Goal: Information Seeking & Learning: Learn about a topic

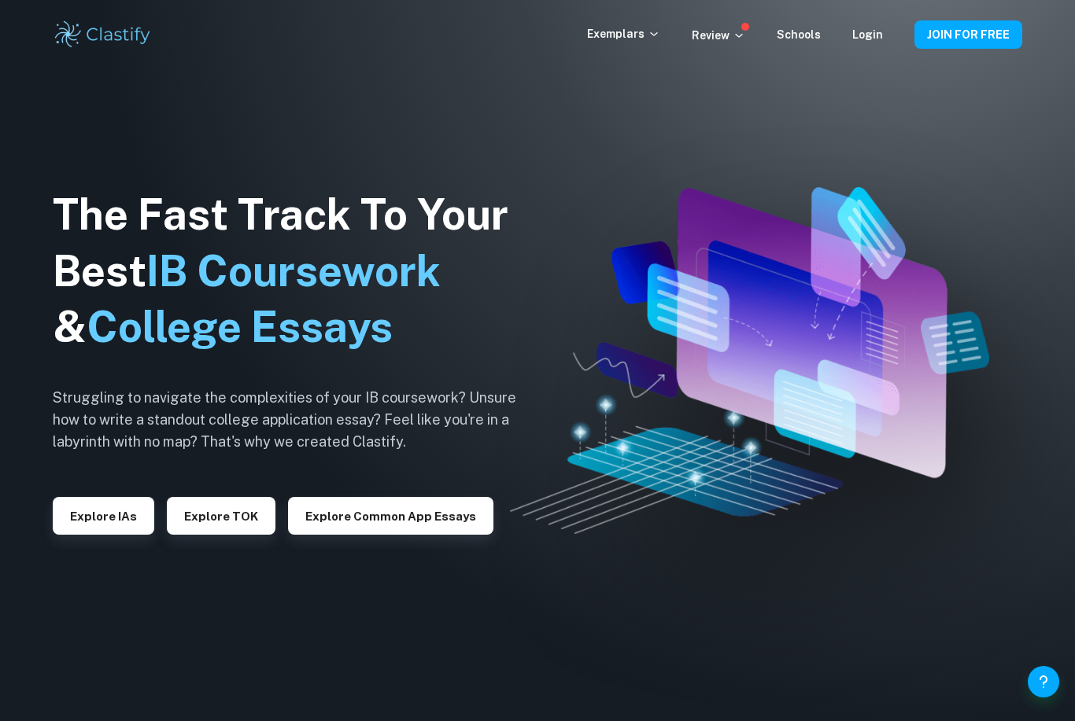
click at [862, 35] on link "Login" at bounding box center [867, 34] width 31 height 13
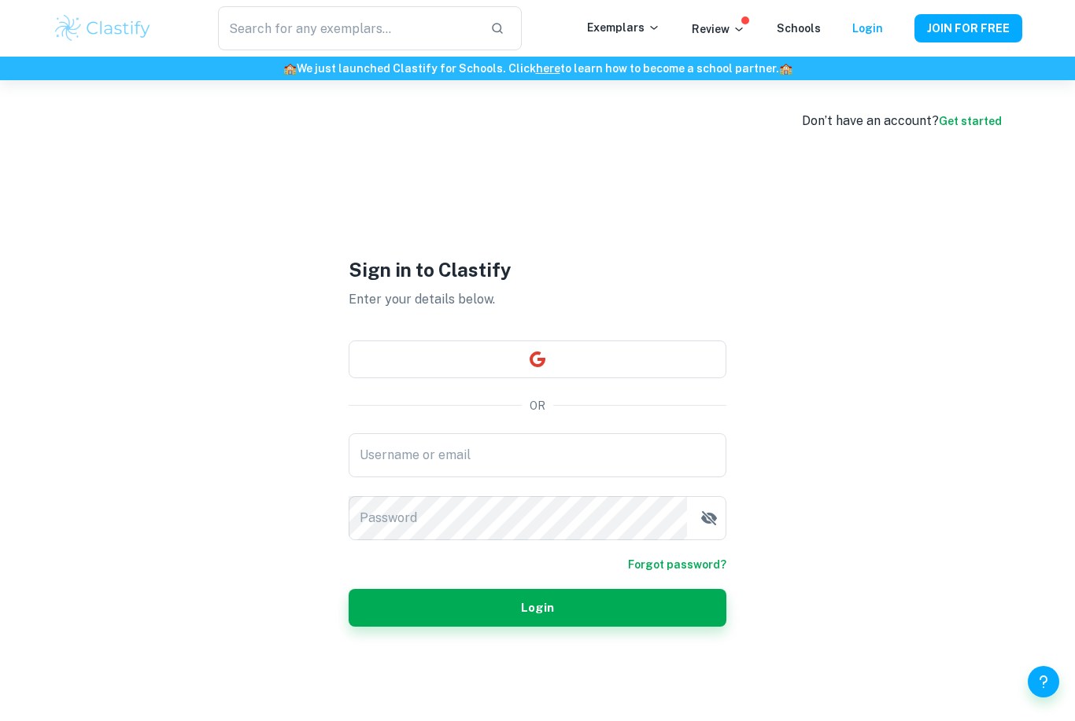
click at [643, 378] on button "button" at bounding box center [537, 360] width 378 height 38
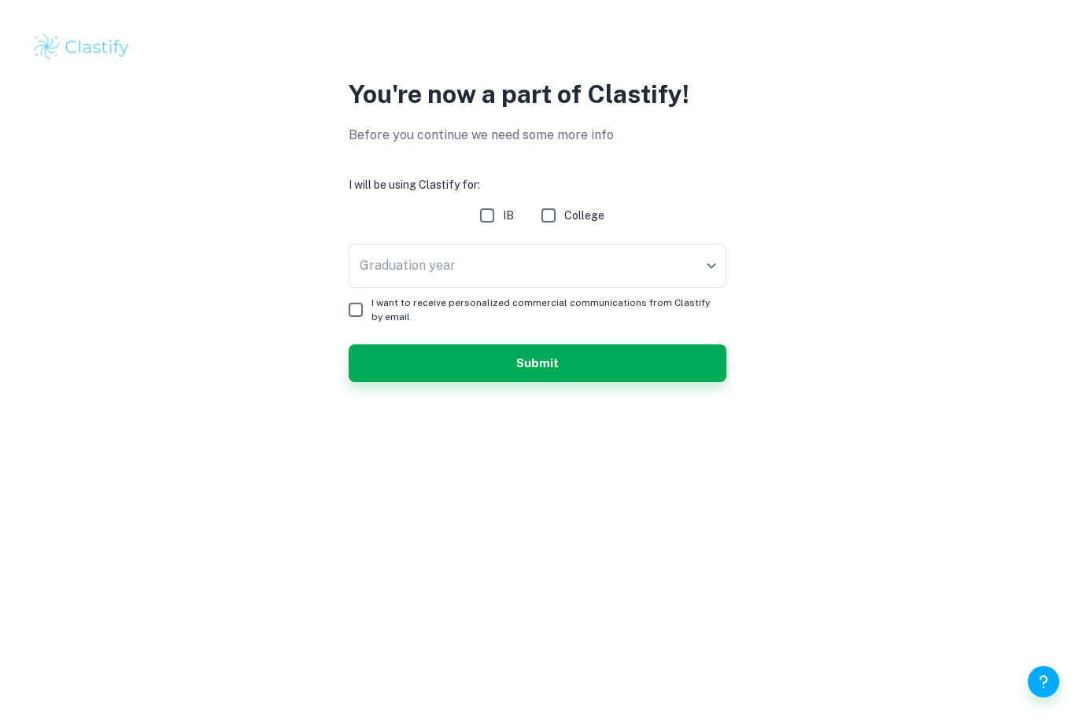
click at [591, 272] on body "We value your privacy We use cookies to enhance your browsing experience, serve…" at bounding box center [537, 360] width 1075 height 721
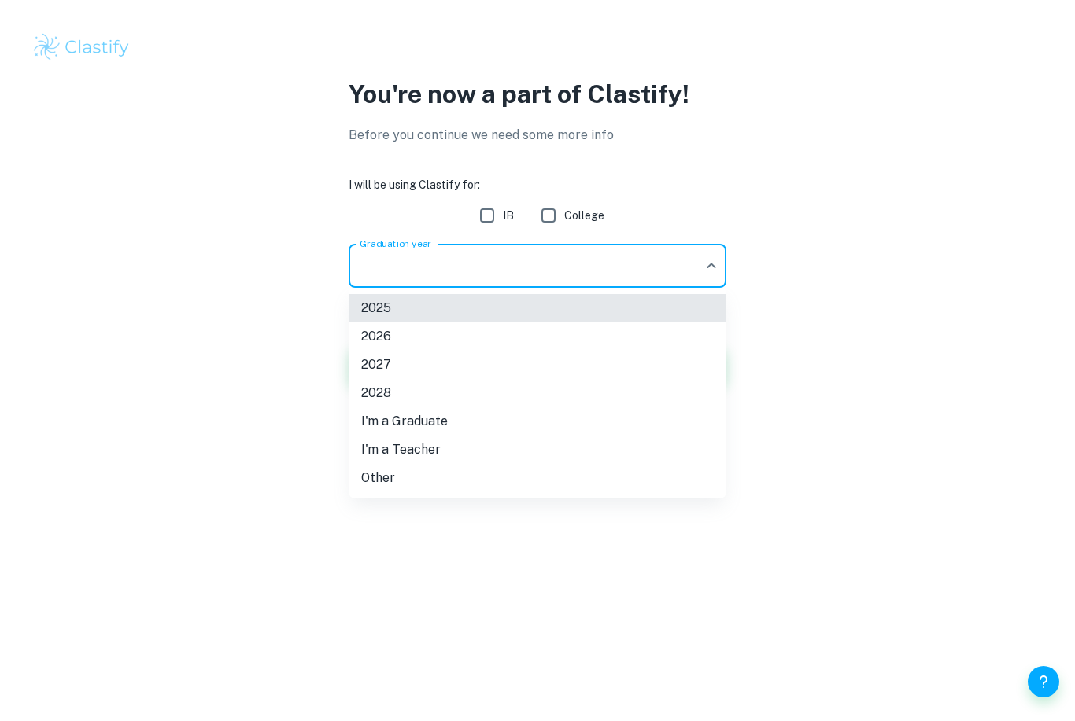
click at [443, 330] on li "2026" at bounding box center [537, 337] width 378 height 28
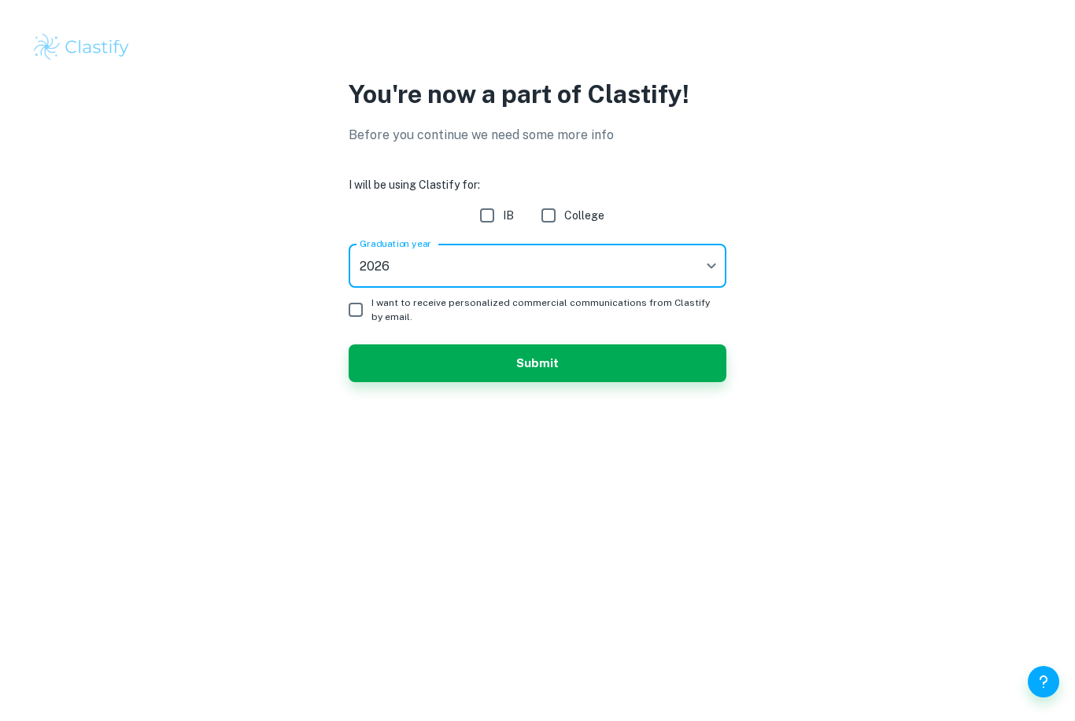
click at [496, 215] on input "IB" at bounding box center [486, 215] width 31 height 31
checkbox input "true"
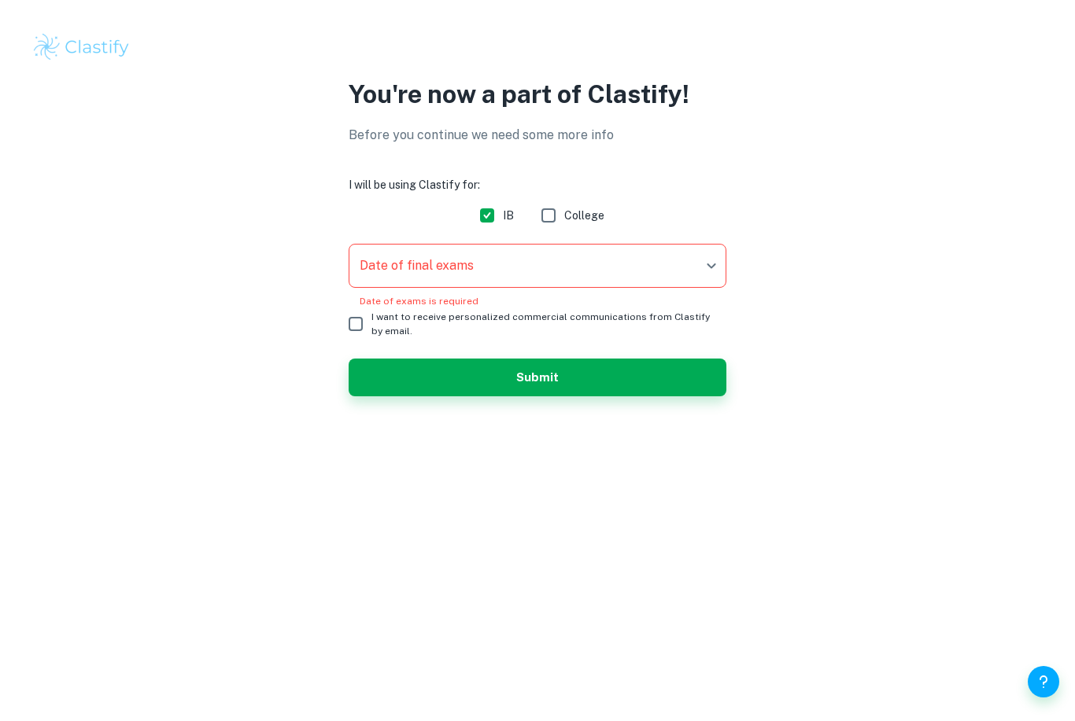
click at [584, 263] on body "We value your privacy We use cookies to enhance your browsing experience, serve…" at bounding box center [537, 360] width 1075 height 721
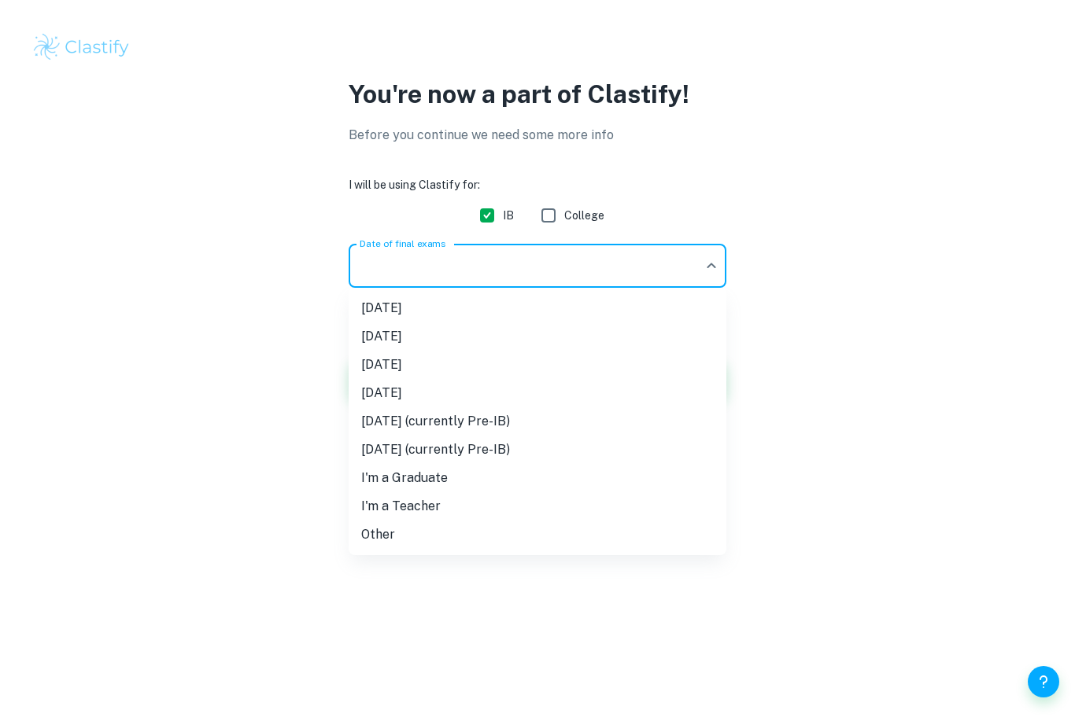
click at [430, 360] on li "[DATE]" at bounding box center [537, 365] width 378 height 28
type input "M26"
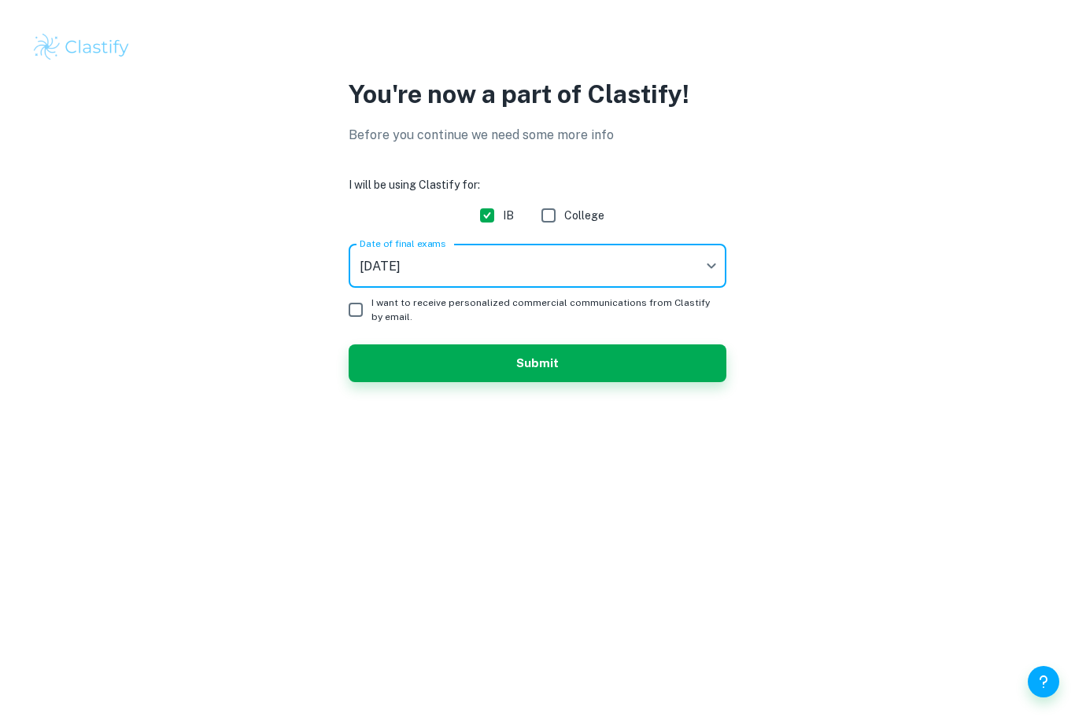
click at [497, 273] on body "We value your privacy We use cookies to enhance your browsing experience, serve…" at bounding box center [537, 360] width 1075 height 721
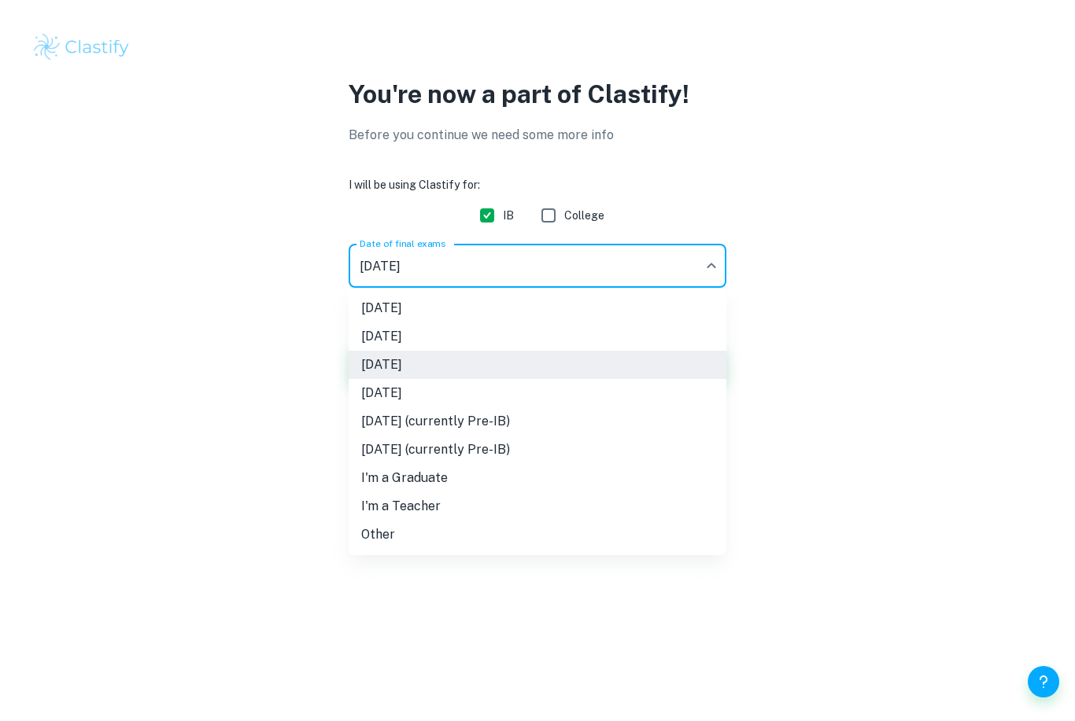
click at [593, 249] on div at bounding box center [537, 360] width 1075 height 721
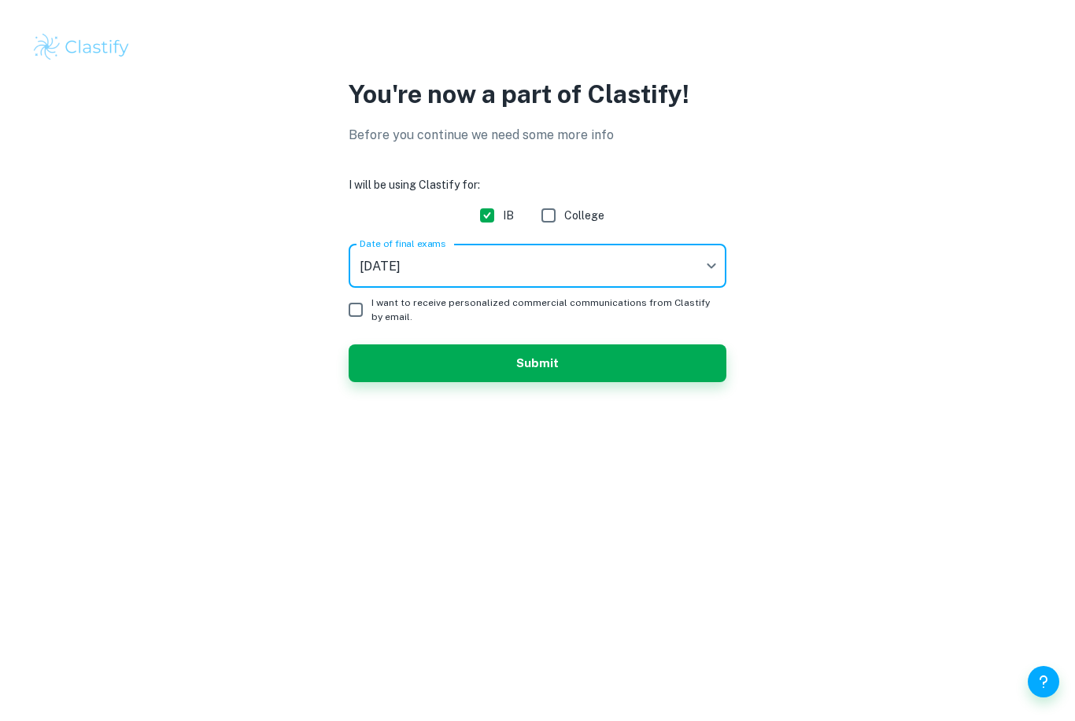
click at [348, 311] on input "I want to receive personalized commercial communications from Clastify by email." at bounding box center [355, 309] width 31 height 31
click at [356, 311] on input "I want to receive personalized commercial communications from Clastify by email." at bounding box center [355, 309] width 31 height 31
checkbox input "false"
click at [382, 372] on button "Submit" at bounding box center [537, 364] width 378 height 38
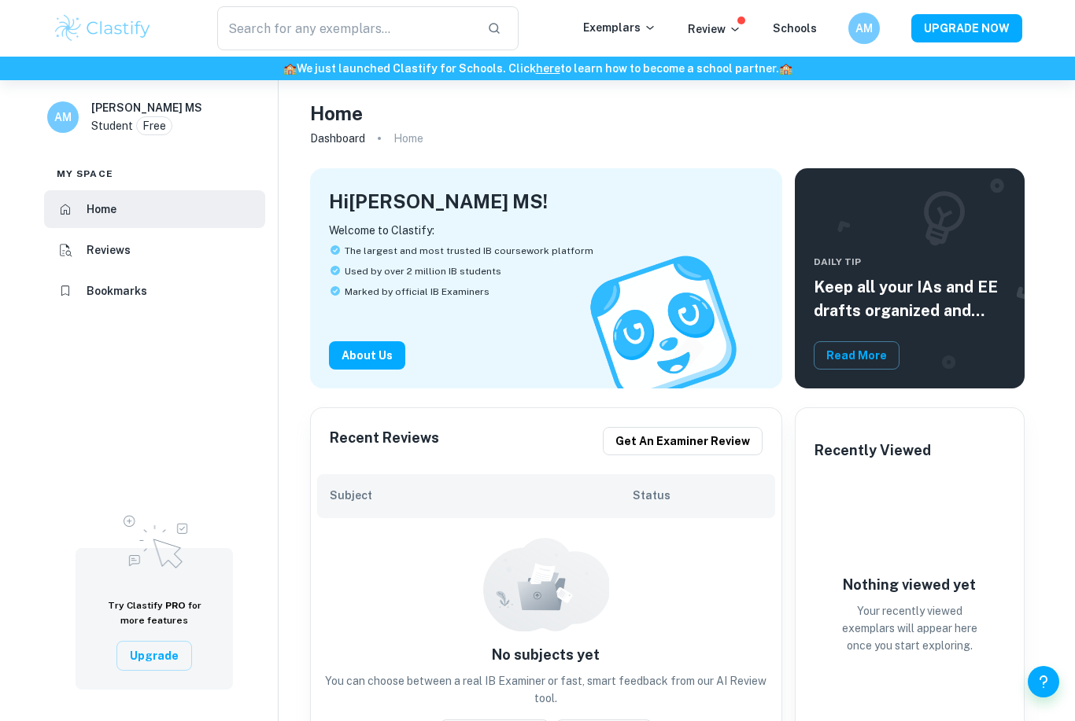
click at [629, 26] on p "Exemplars" at bounding box center [619, 27] width 73 height 17
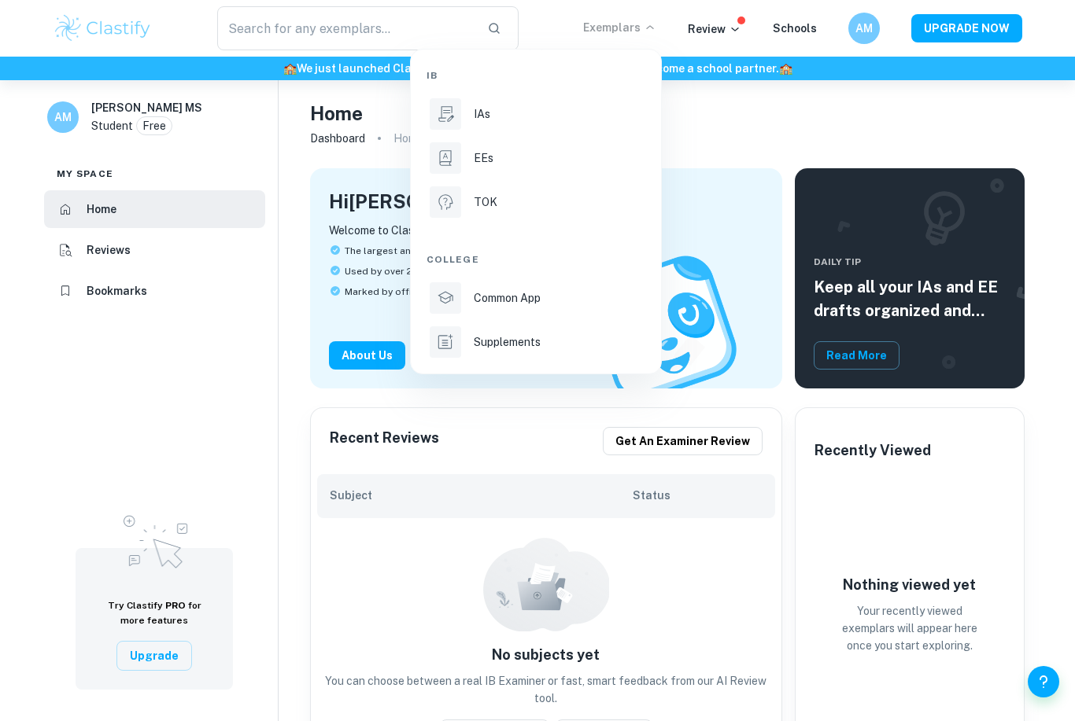
click at [514, 161] on div "EEs" at bounding box center [558, 157] width 168 height 17
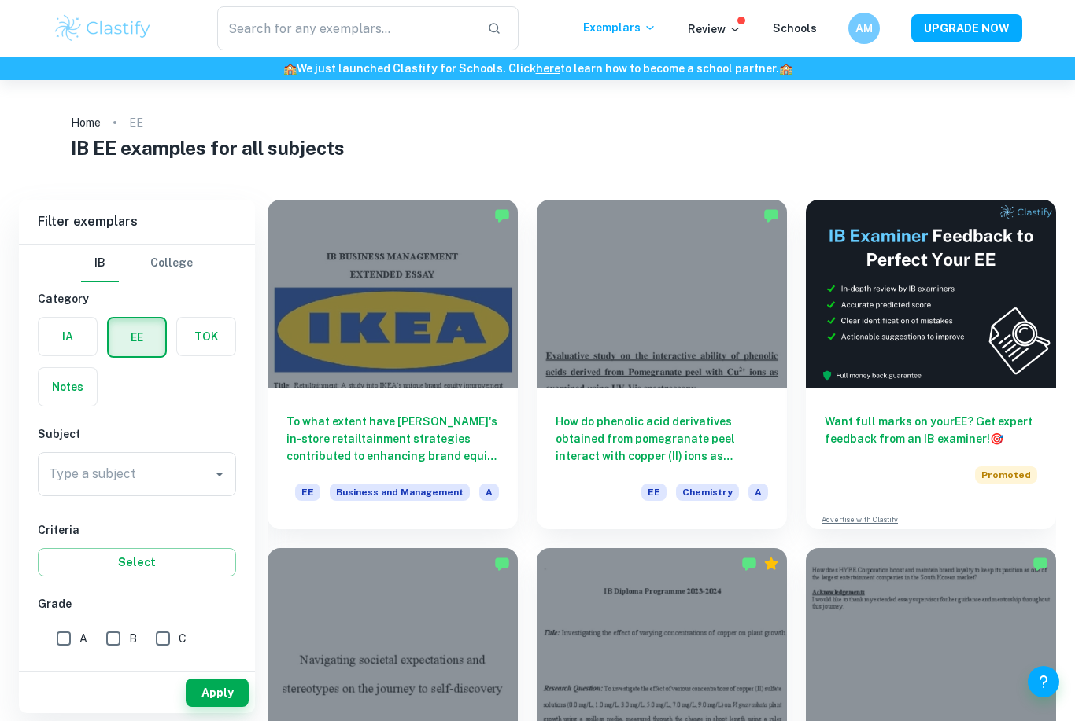
checkbox input "true"
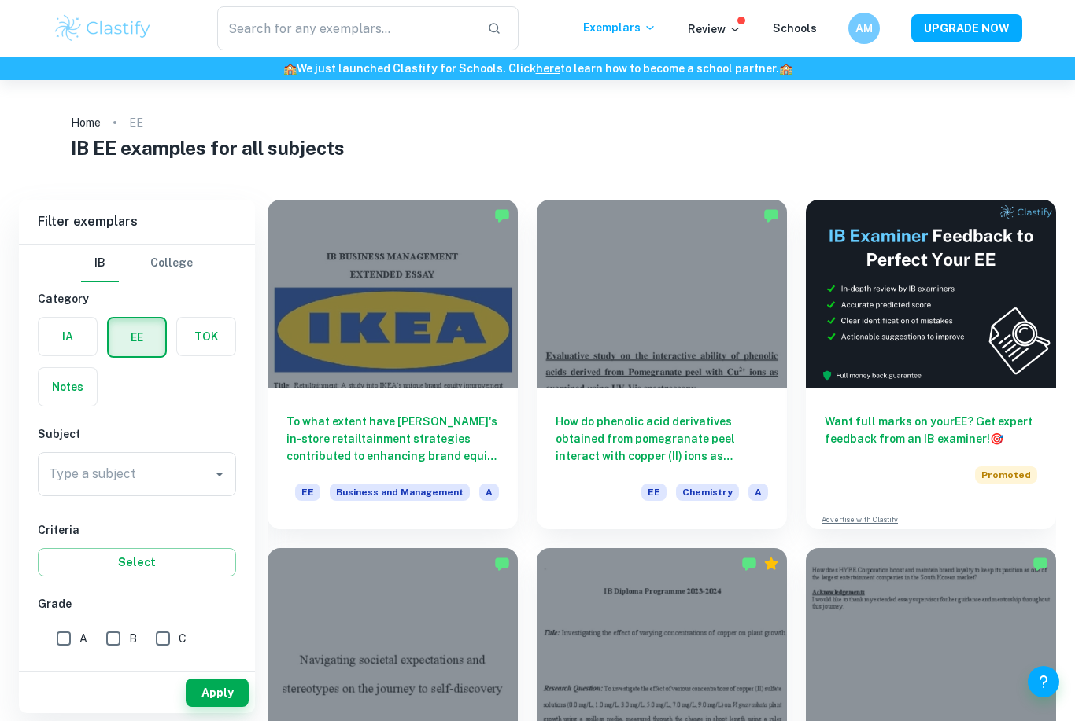
click at [205, 483] on input "Type a subject" at bounding box center [125, 474] width 160 height 30
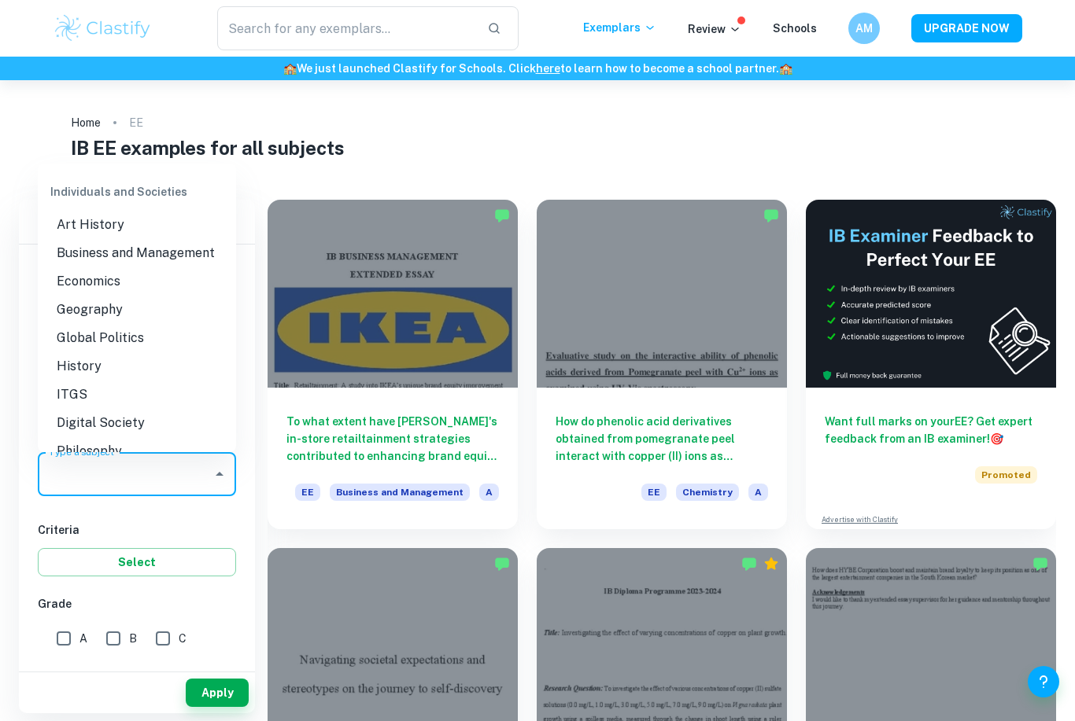
scroll to position [1386, 0]
click at [98, 351] on li "History" at bounding box center [137, 365] width 198 height 28
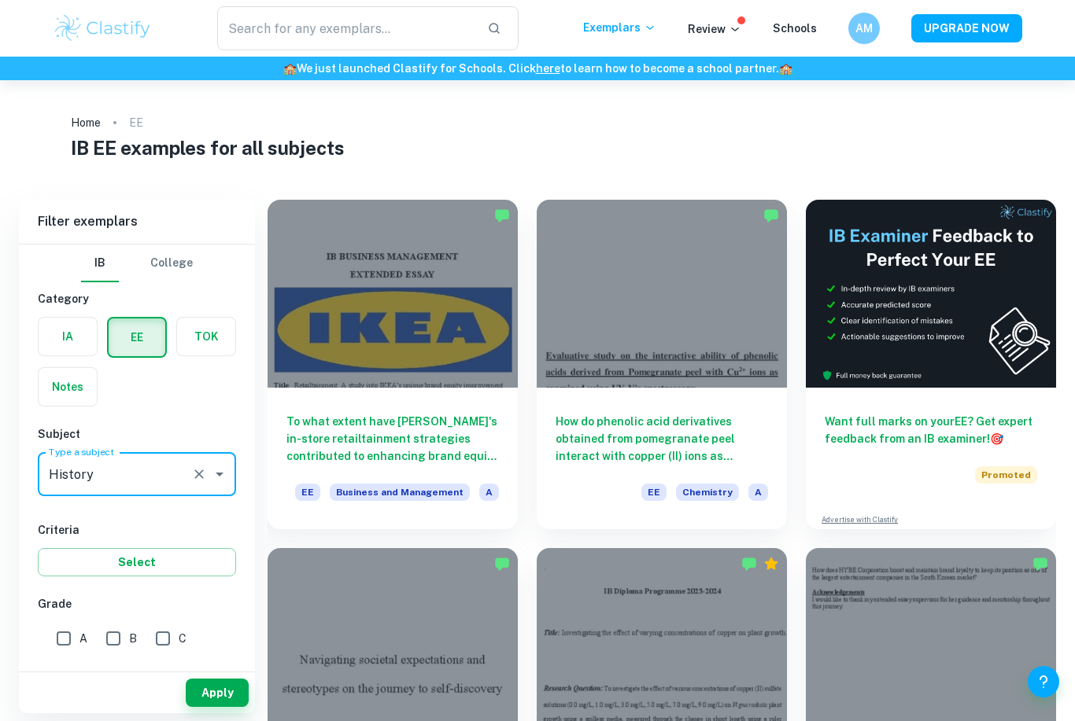
click at [177, 565] on button "Select" at bounding box center [137, 562] width 198 height 28
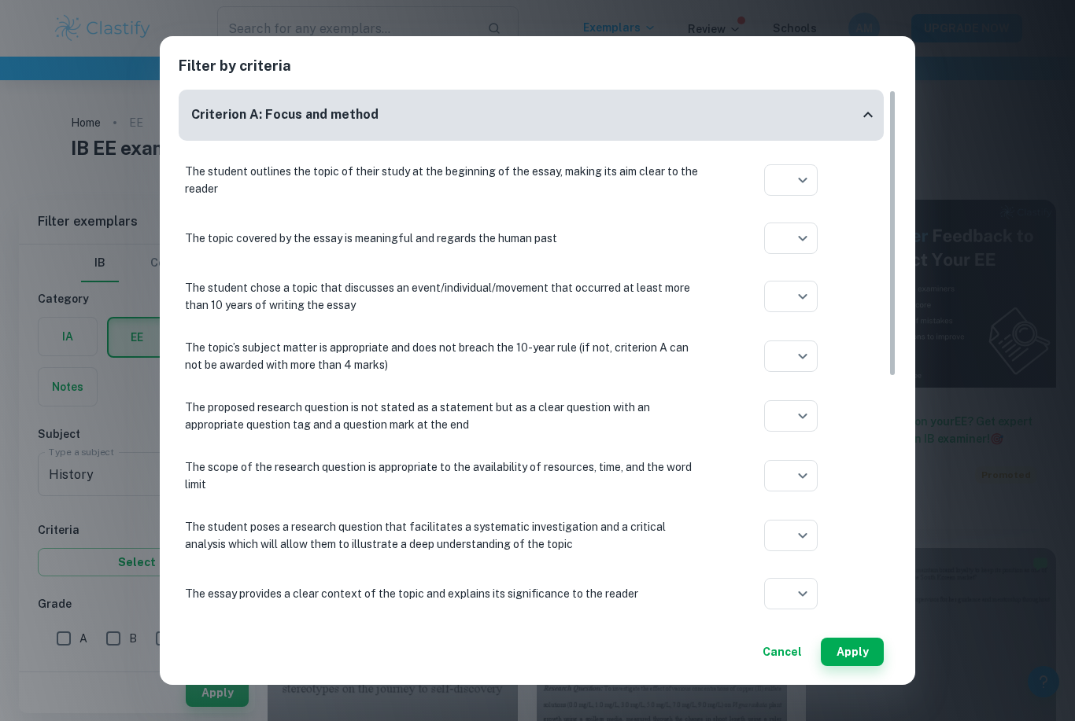
click at [97, 561] on div "Filter by criteria Criterion A: Focus and method The student outlines the topic…" at bounding box center [537, 360] width 1075 height 721
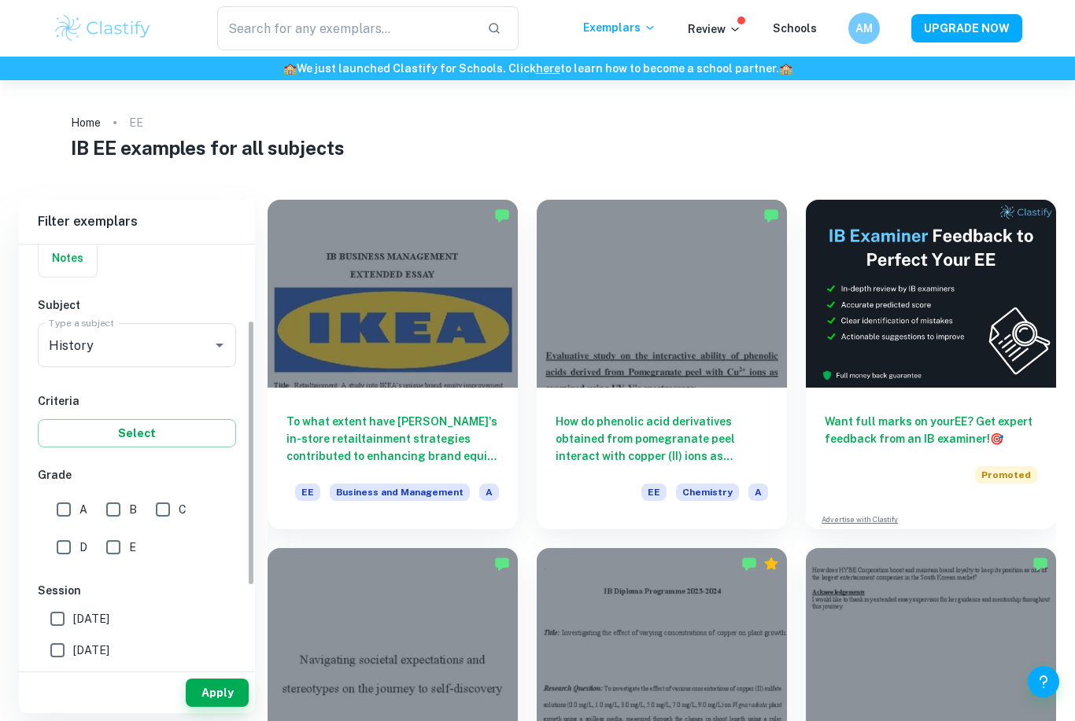
scroll to position [150, 0]
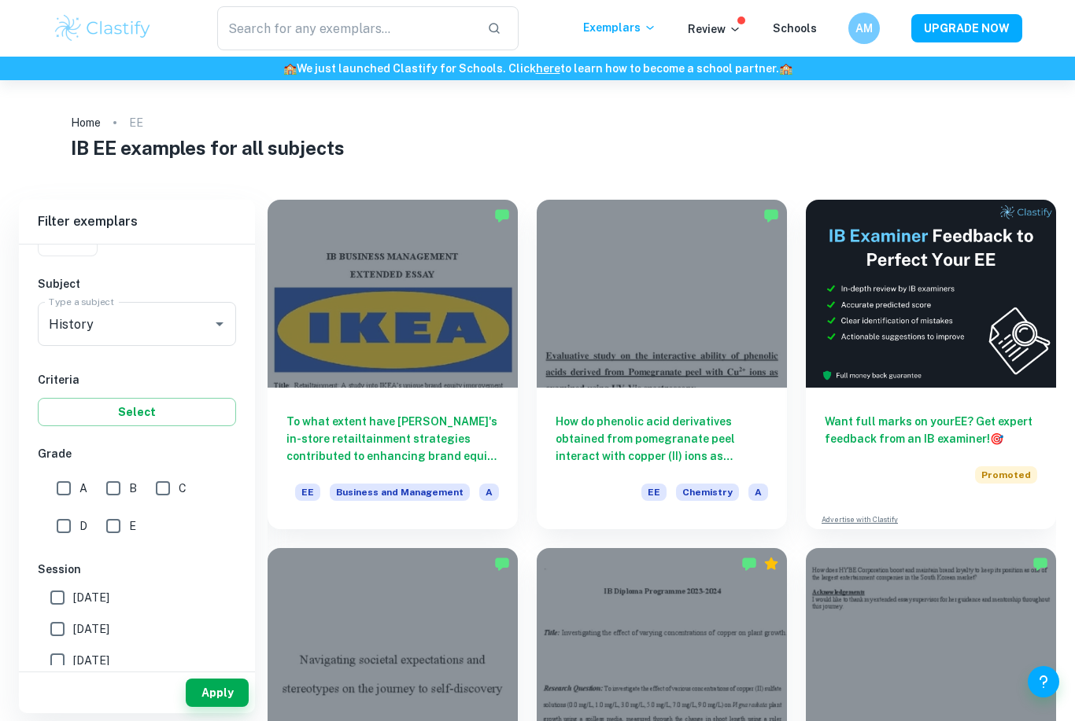
click at [158, 478] on input "C" at bounding box center [162, 488] width 31 height 31
checkbox input "true"
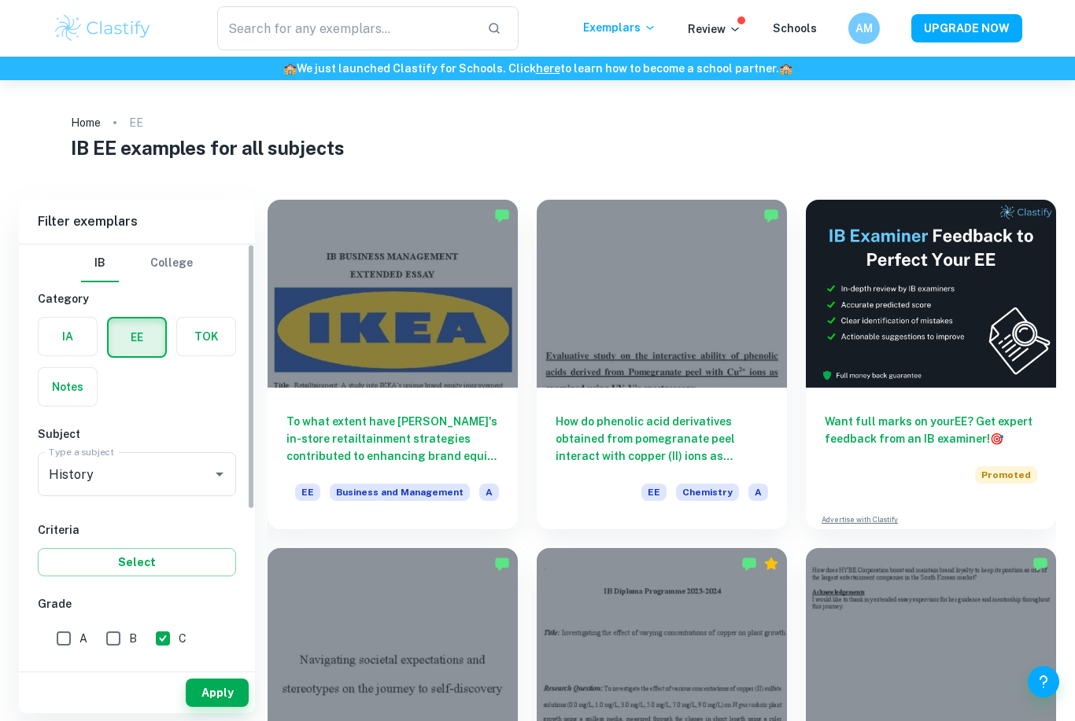
scroll to position [0, 0]
click at [54, 632] on input "A" at bounding box center [63, 638] width 31 height 31
checkbox input "true"
click at [98, 636] on input "B" at bounding box center [113, 638] width 31 height 31
checkbox input "true"
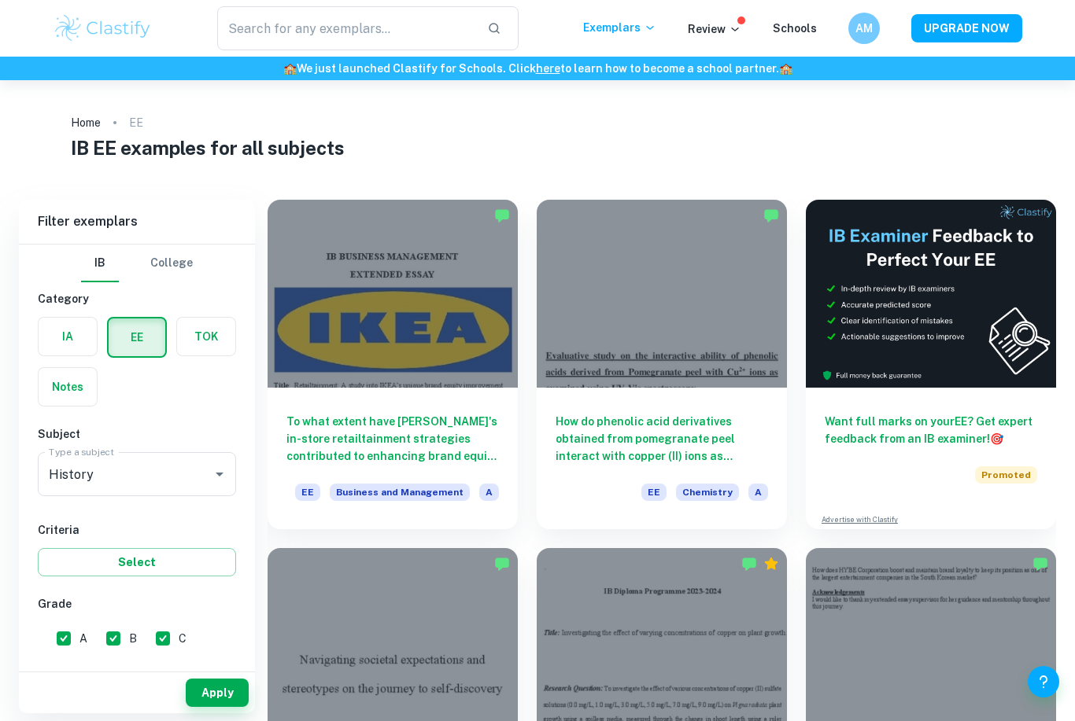
click at [42, 666] on div "A B C D E" at bounding box center [140, 655] width 205 height 76
click at [56, 672] on input "D" at bounding box center [63, 676] width 31 height 31
checkbox input "true"
click at [109, 669] on input "E" at bounding box center [113, 676] width 31 height 31
checkbox input "true"
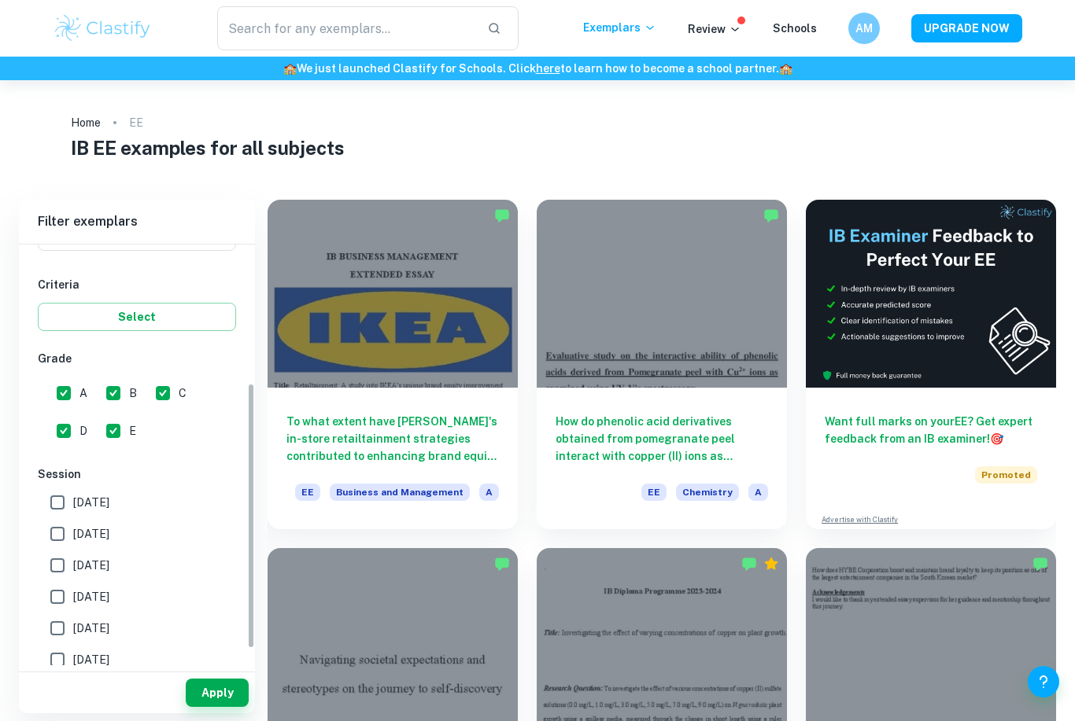
scroll to position [246, 0]
click at [176, 323] on button "Select" at bounding box center [137, 316] width 198 height 28
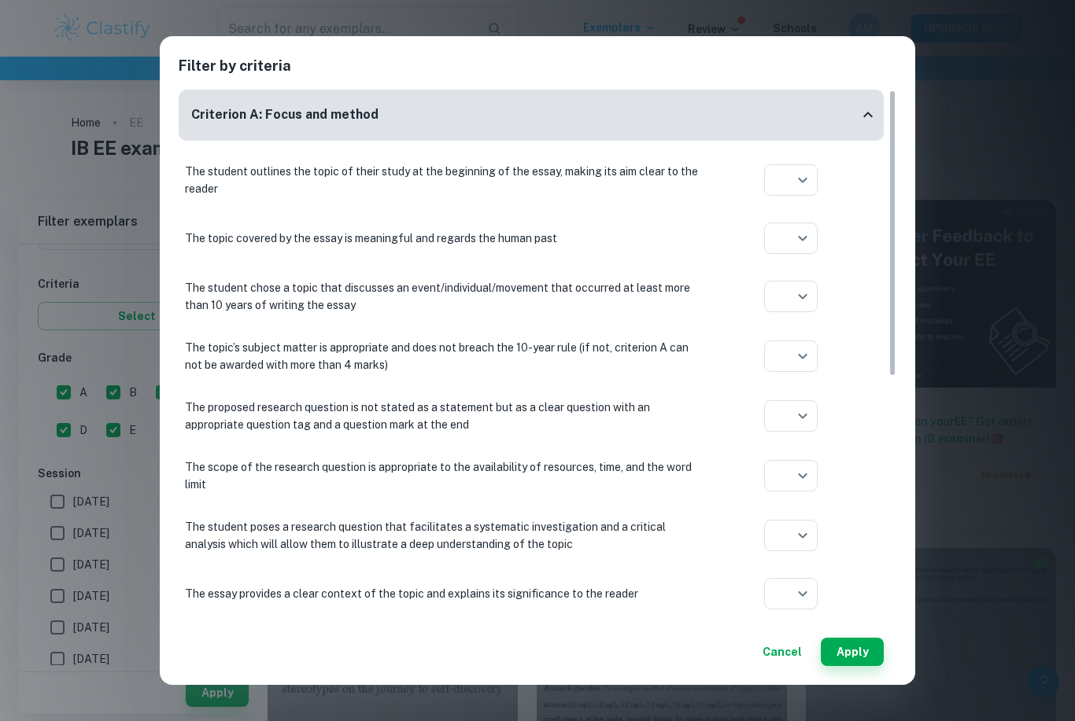
click at [783, 193] on body "We value your privacy We use cookies to enhance your browsing experience, serve…" at bounding box center [537, 440] width 1075 height 721
click at [667, 332] on div at bounding box center [537, 360] width 1075 height 721
click at [832, 116] on div "Criterion A: Focus and method" at bounding box center [524, 115] width 667 height 20
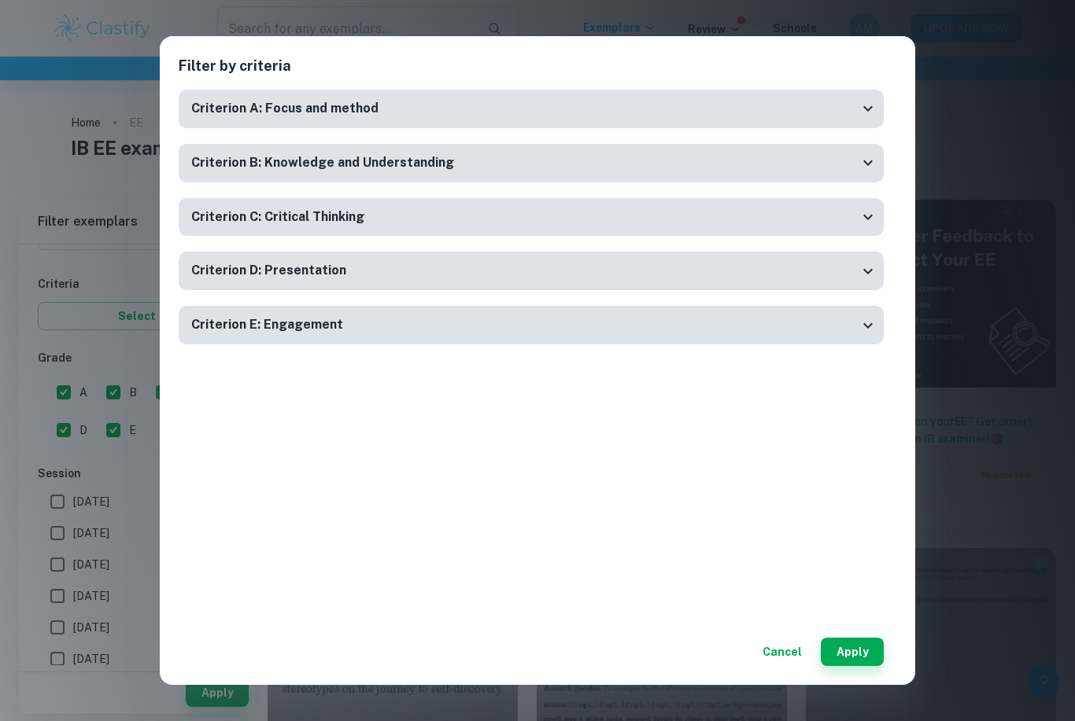
click at [865, 640] on button "Apply" at bounding box center [851, 652] width 63 height 28
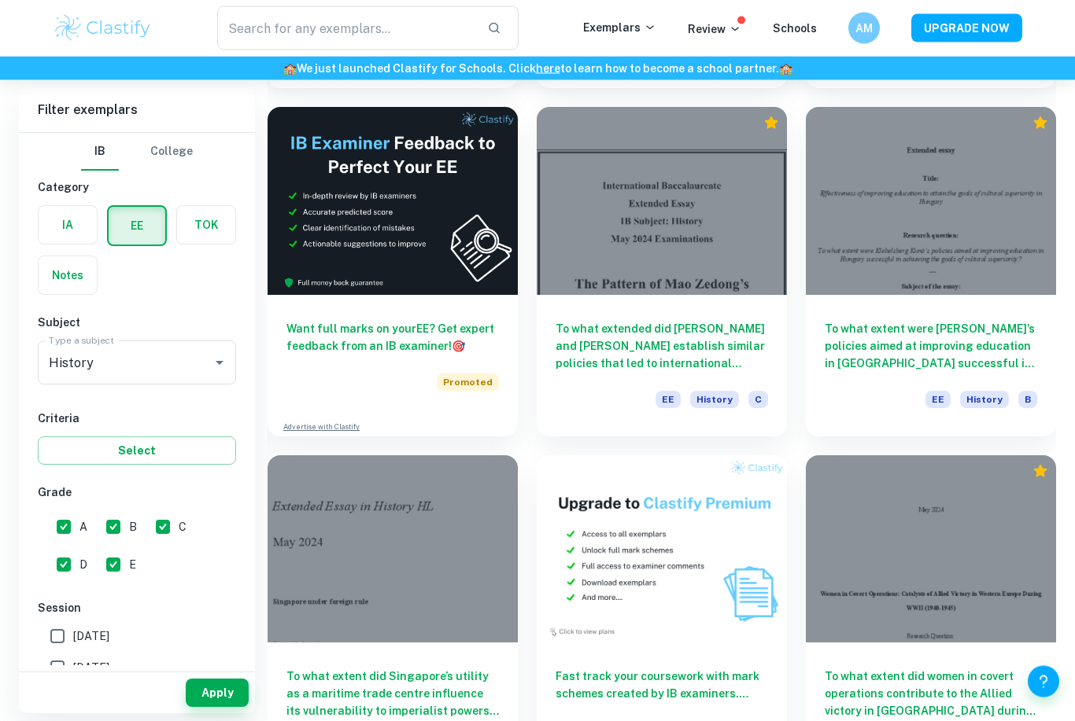
scroll to position [2181, 0]
click at [722, 193] on div at bounding box center [662, 201] width 250 height 188
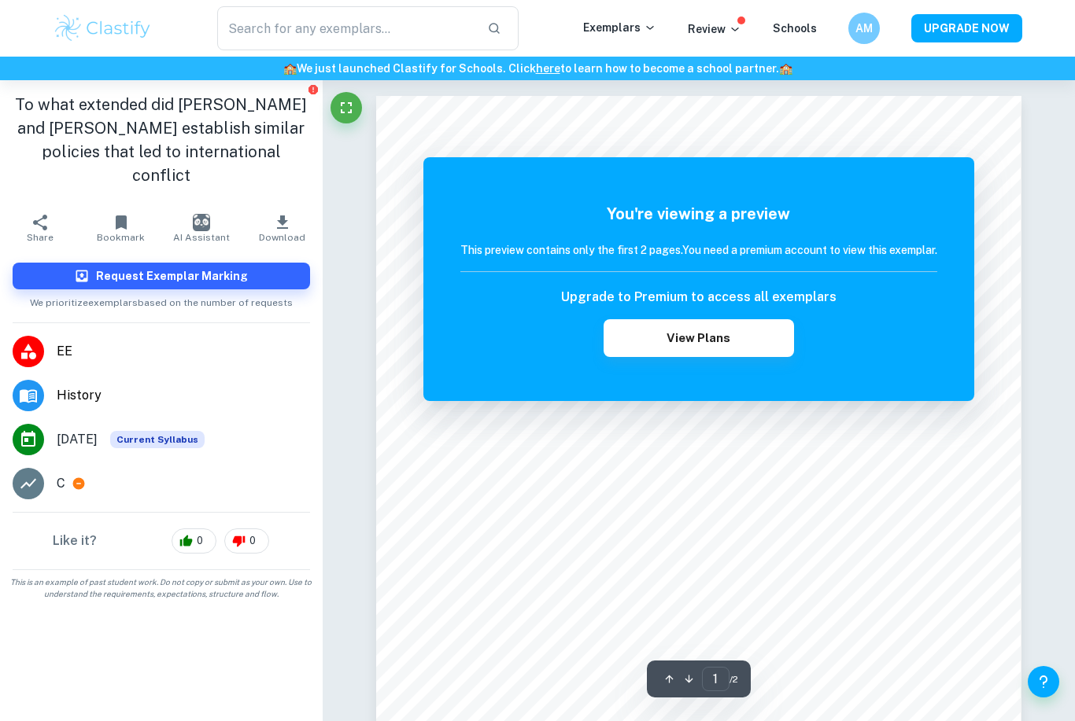
click at [105, 474] on div "C" at bounding box center [183, 483] width 253 height 19
click at [75, 478] on icon at bounding box center [79, 484] width 12 height 12
click at [217, 418] on li "[DATE] Current Syllabus" at bounding box center [161, 440] width 323 height 44
click at [208, 426] on li "[DATE] Current Syllabus" at bounding box center [161, 440] width 323 height 44
click at [277, 263] on button "Request Exemplar Marking" at bounding box center [161, 276] width 297 height 27
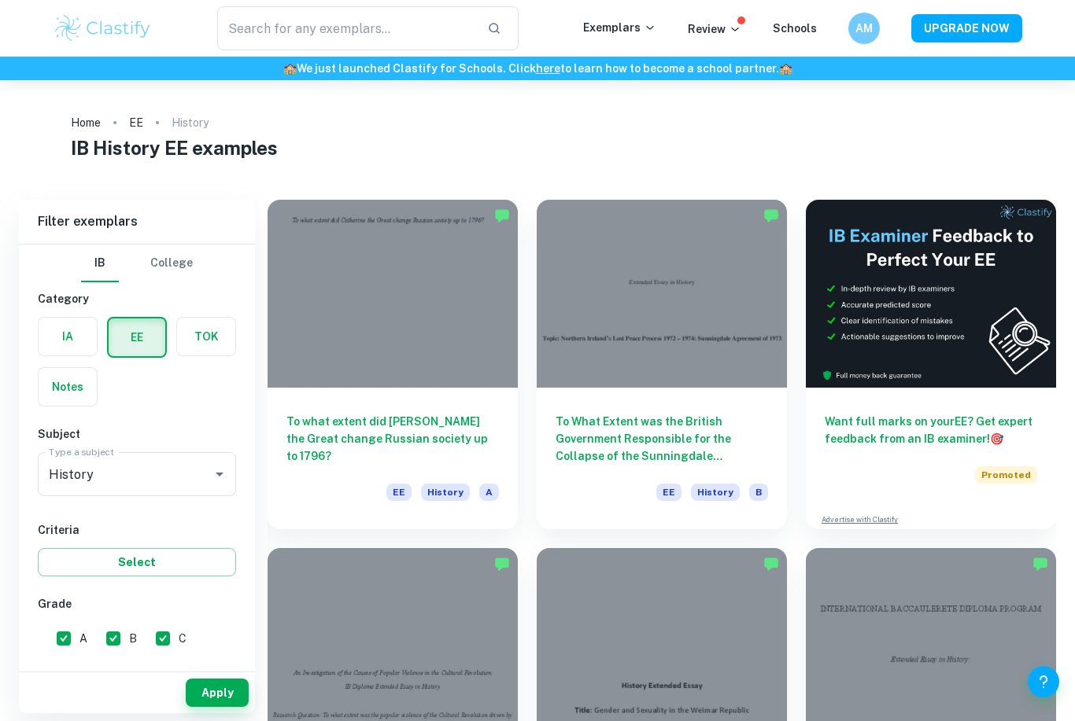
click at [459, 313] on div at bounding box center [392, 294] width 250 height 188
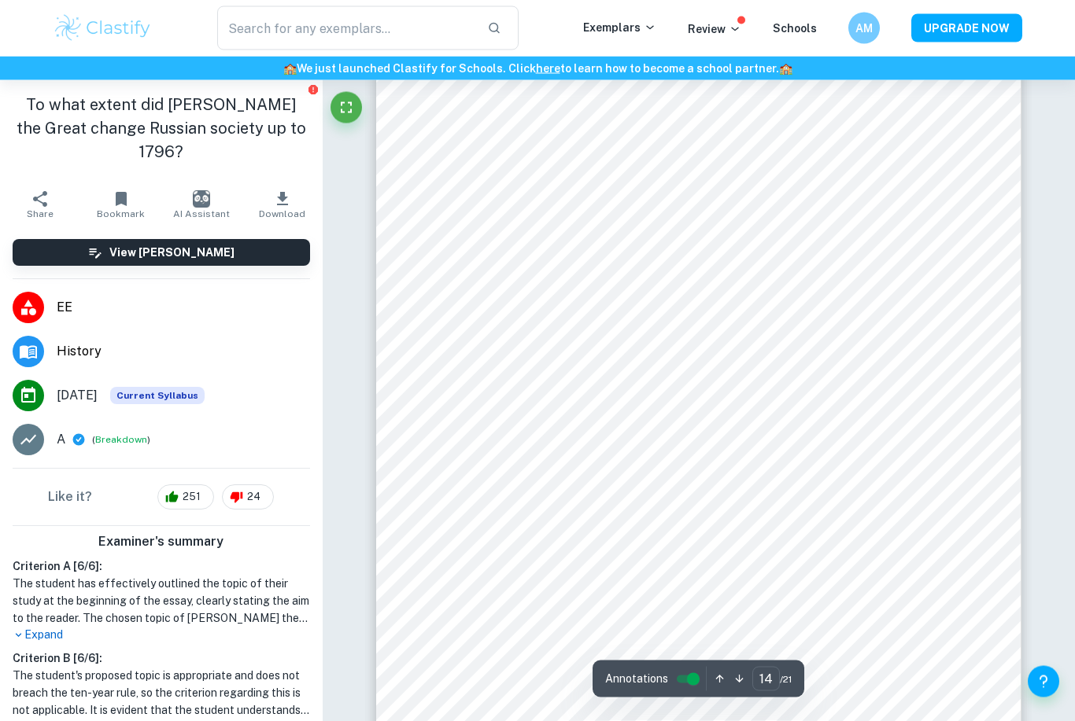
scroll to position [12412, 0]
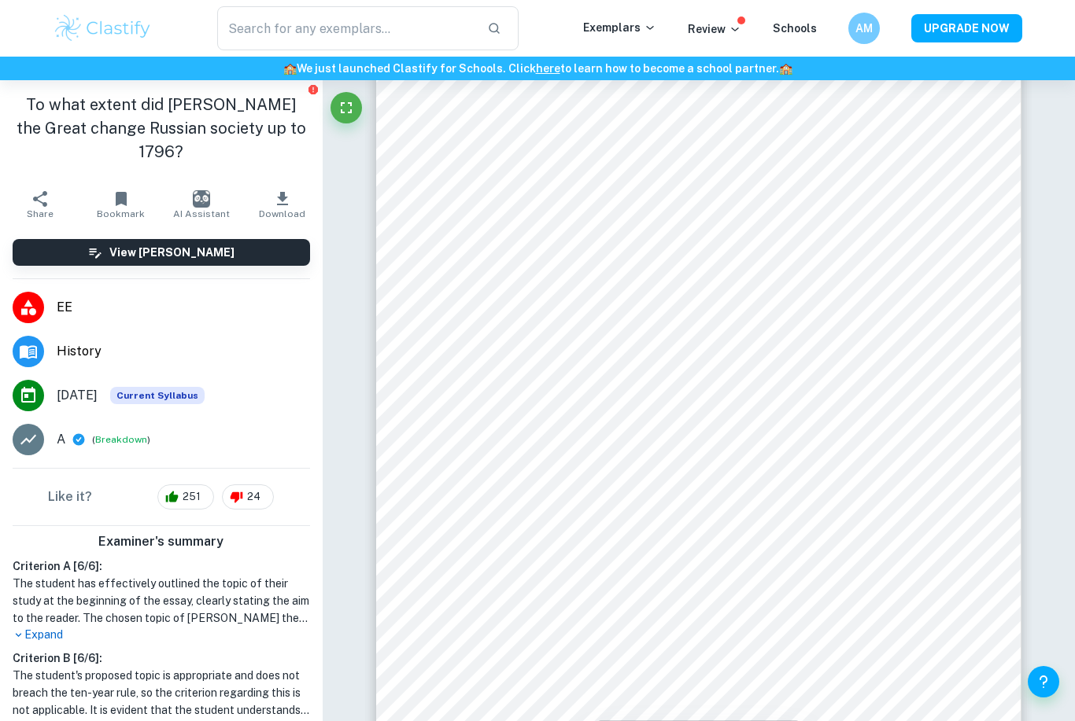
click at [314, 90] on icon "Report issue" at bounding box center [312, 89] width 9 height 9
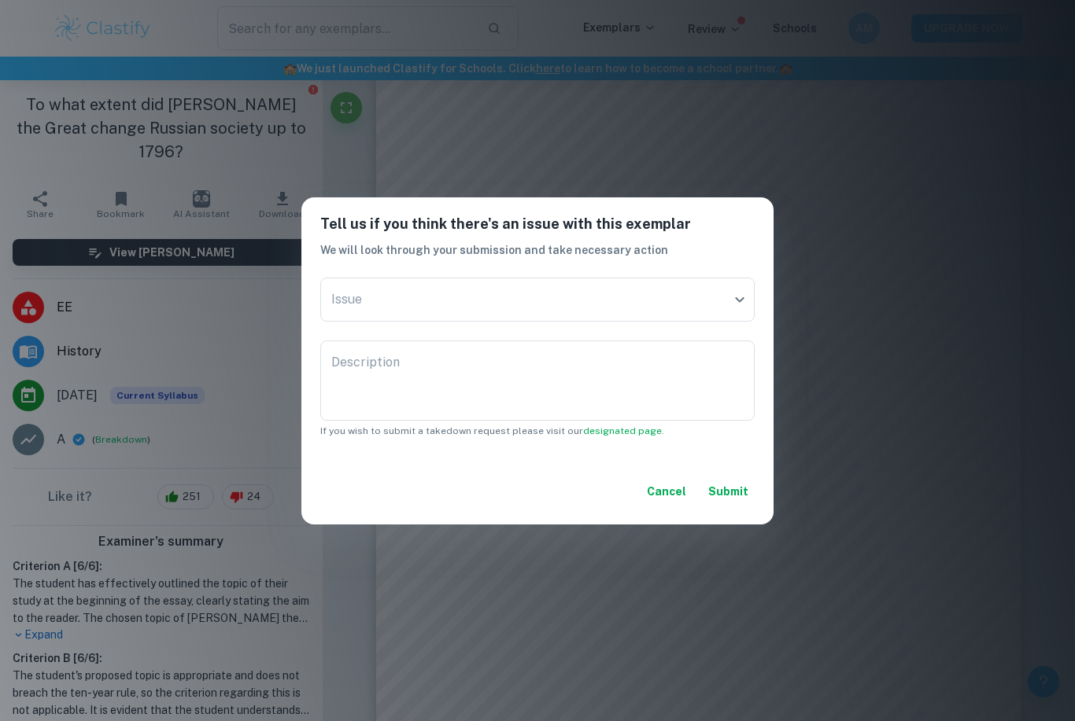
click at [661, 144] on div "Tell us if you think there's an issue with this exemplar We will look through y…" at bounding box center [537, 360] width 1075 height 721
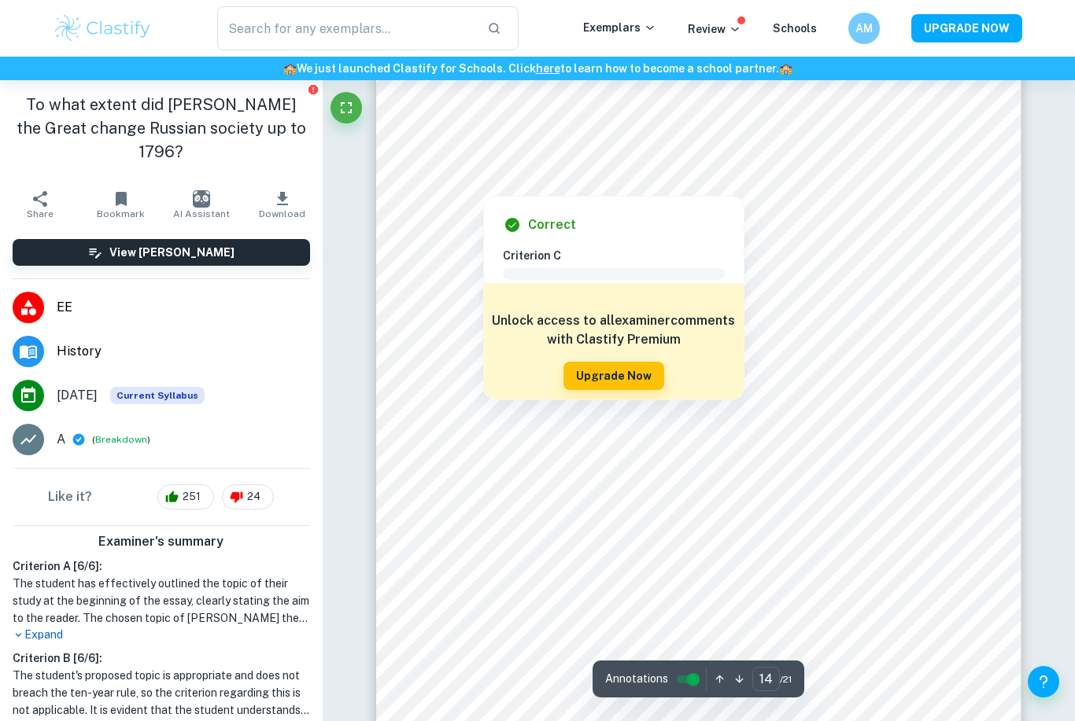
click at [664, 249] on h6 "Criterion C" at bounding box center [620, 255] width 234 height 17
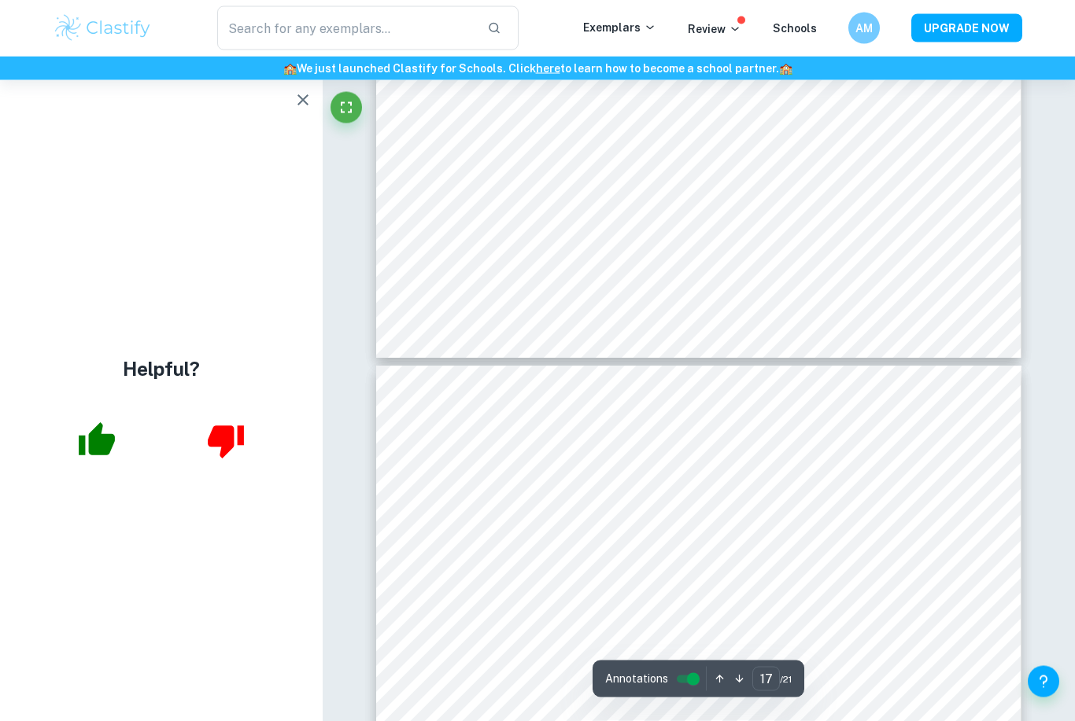
type input "16"
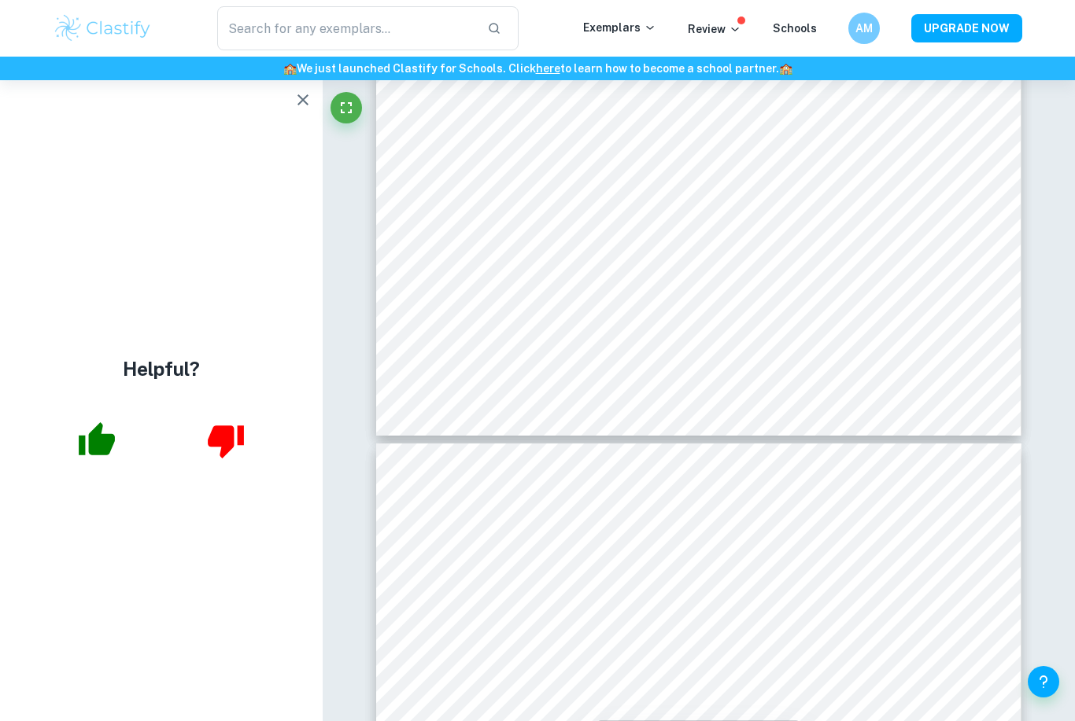
scroll to position [14784, 0]
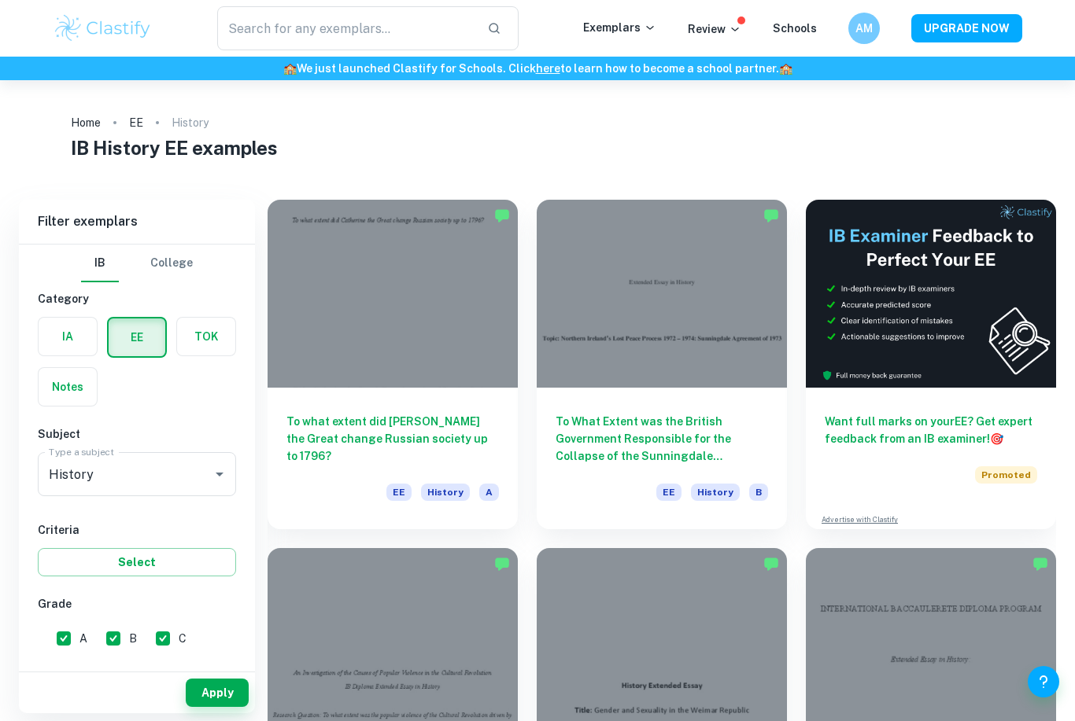
click at [625, 278] on div at bounding box center [662, 294] width 250 height 188
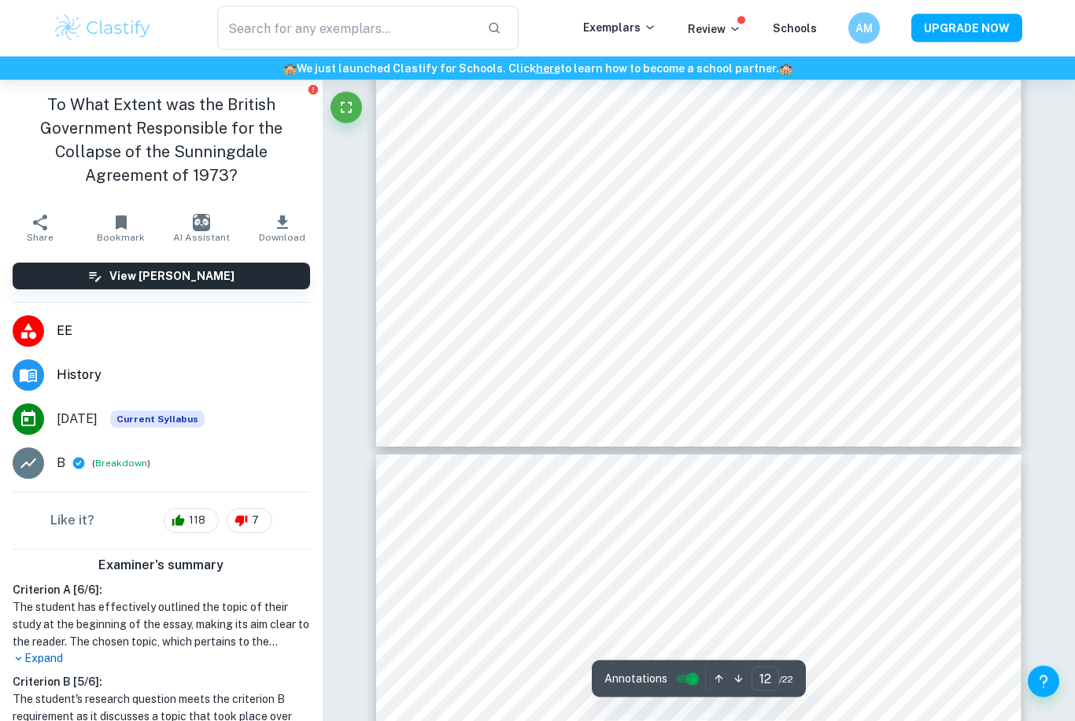
scroll to position [10056, 0]
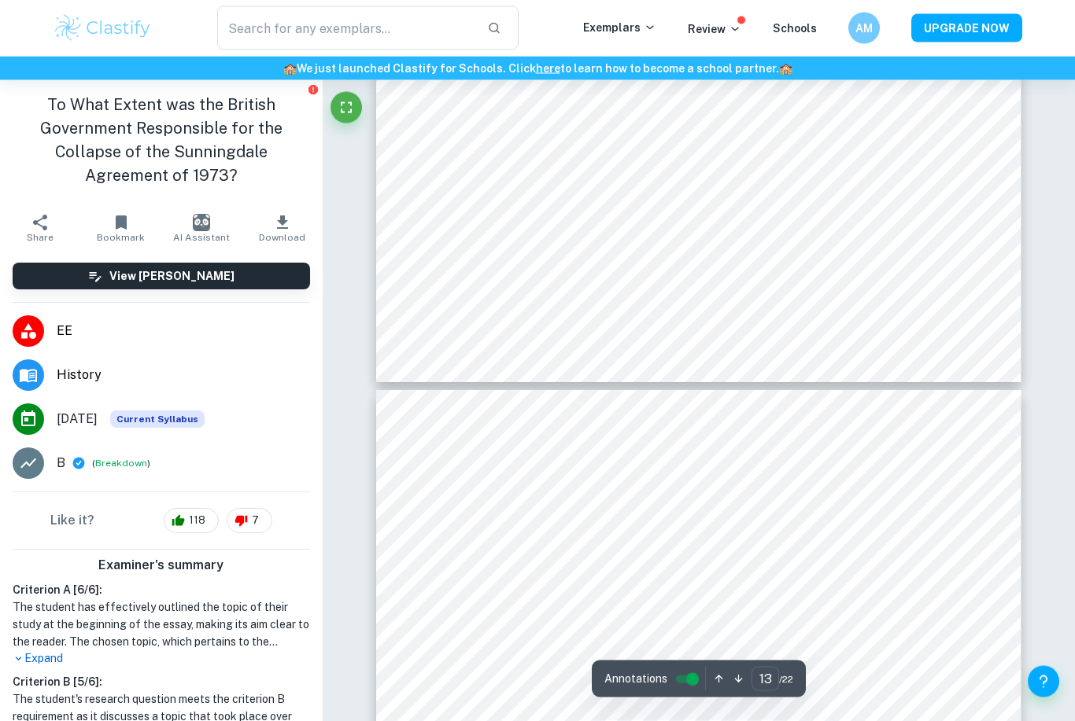
type input "14"
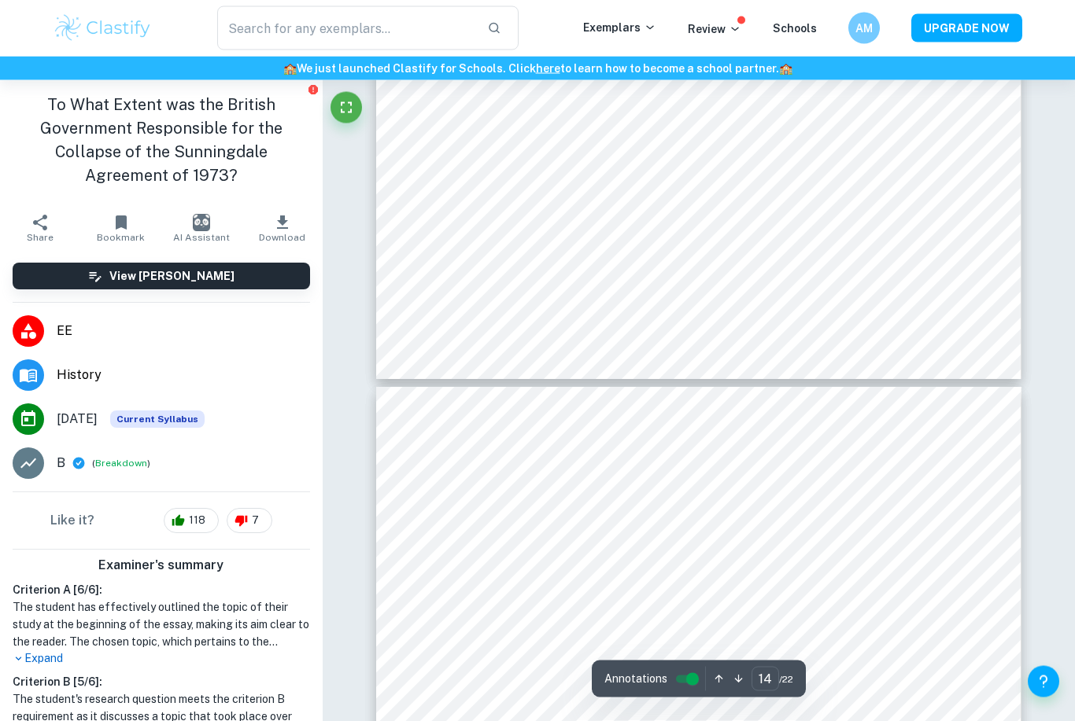
scroll to position [10966, 0]
